Goal: Task Accomplishment & Management: Manage account settings

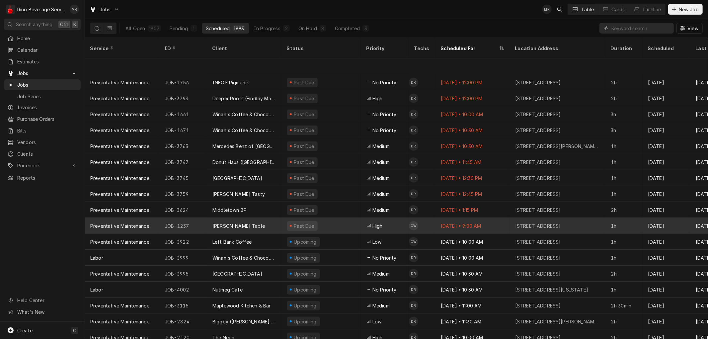
scroll to position [35, 0]
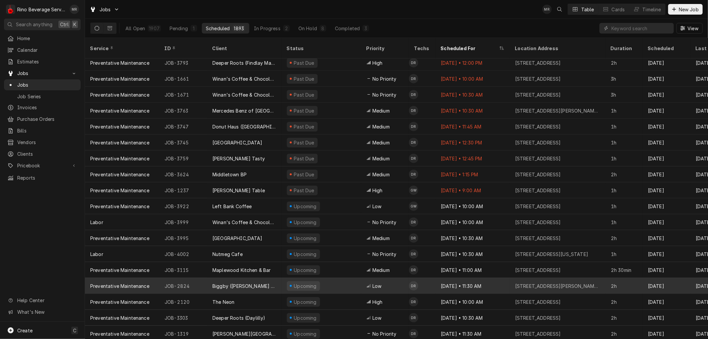
click at [339, 278] on div "Upcoming" at bounding box center [321, 286] width 80 height 16
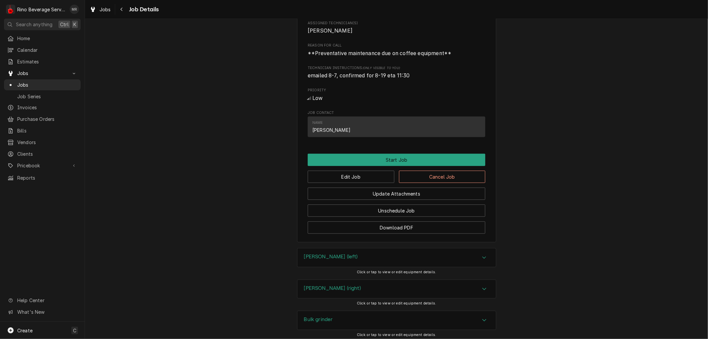
scroll to position [295, 0]
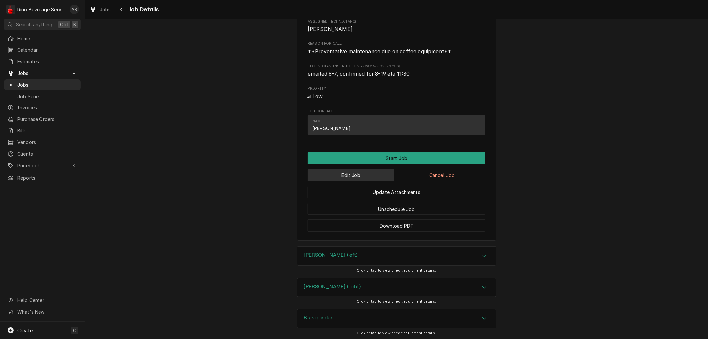
click at [357, 181] on button "Edit Job" at bounding box center [350, 175] width 87 height 12
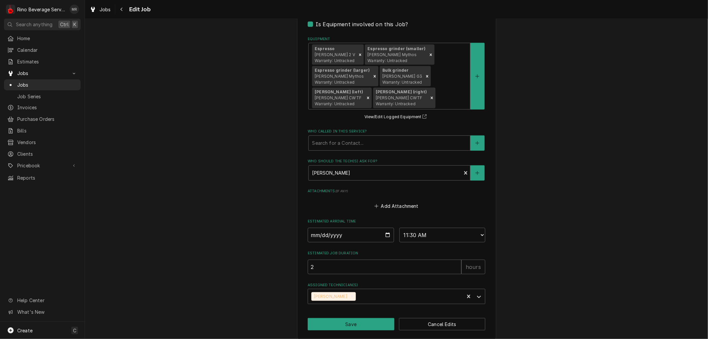
scroll to position [448, 0]
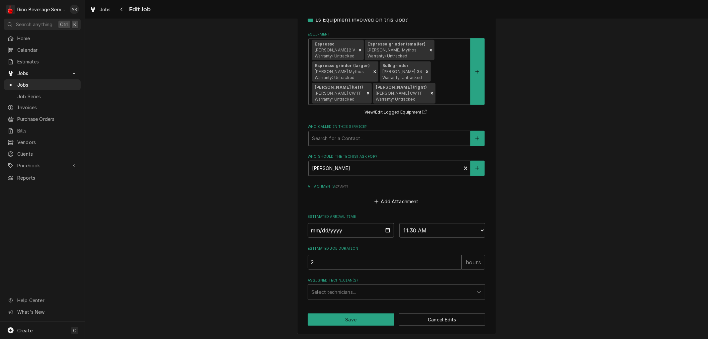
click at [401, 289] on div "Assigned Technician(s)" at bounding box center [390, 292] width 158 height 12
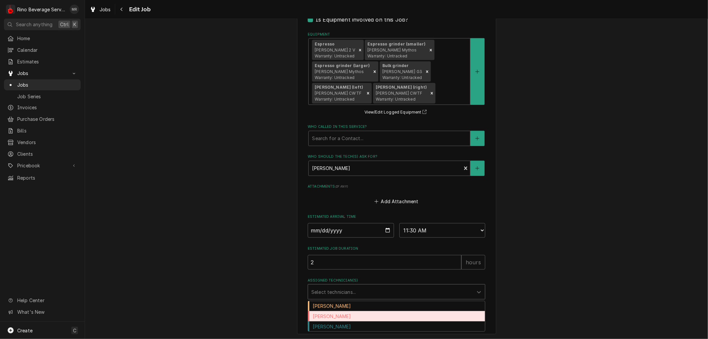
click at [381, 315] on div "[PERSON_NAME]" at bounding box center [396, 316] width 177 height 10
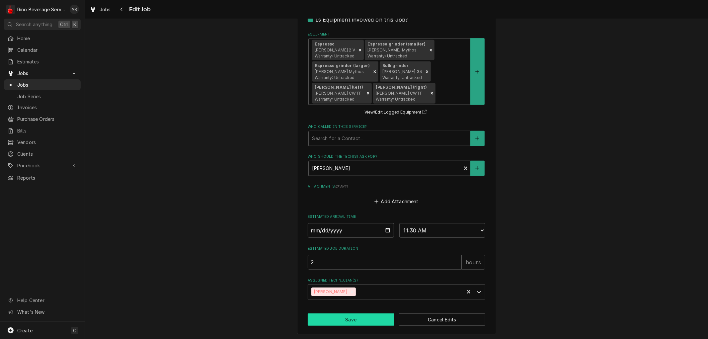
click at [357, 317] on button "Save" at bounding box center [350, 319] width 87 height 12
type textarea "x"
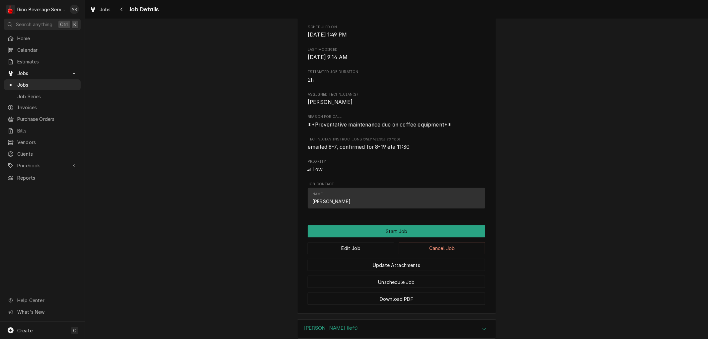
scroll to position [258, 0]
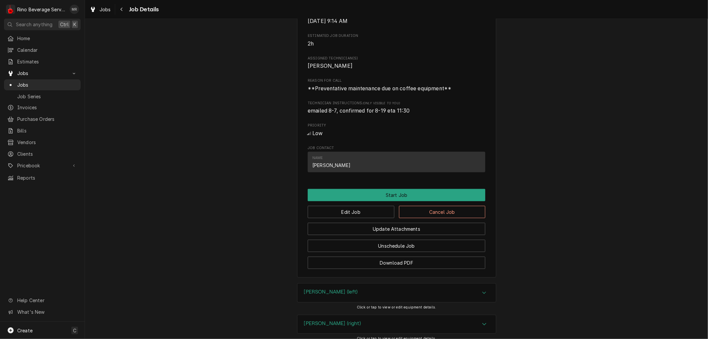
click at [336, 171] on div "Name [PERSON_NAME]" at bounding box center [396, 162] width 168 height 18
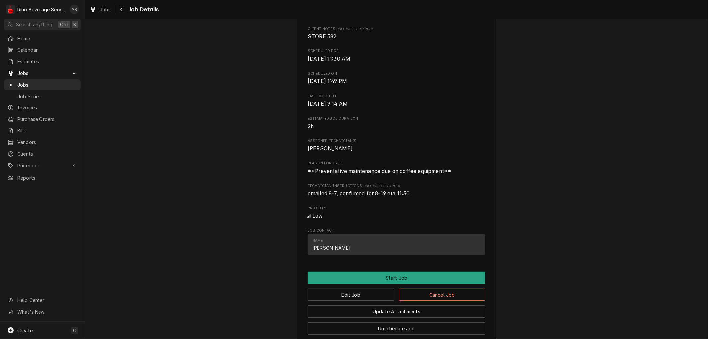
scroll to position [184, 0]
